Goal: Find specific page/section: Find specific page/section

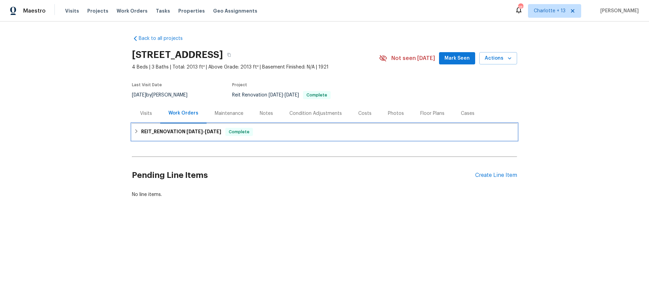
click at [190, 131] on span "9/12/25" at bounding box center [194, 131] width 16 height 5
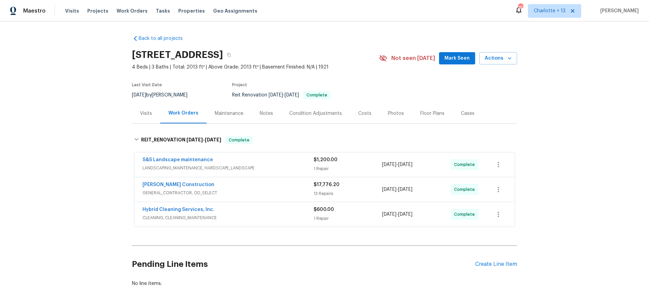
click at [573, 88] on div "Back to all projects 5012 8th Ave, Los Angeles, CA 90043 4 Beds | 3 Baths | Tot…" at bounding box center [324, 154] width 649 height 267
